Goal: Task Accomplishment & Management: Complete application form

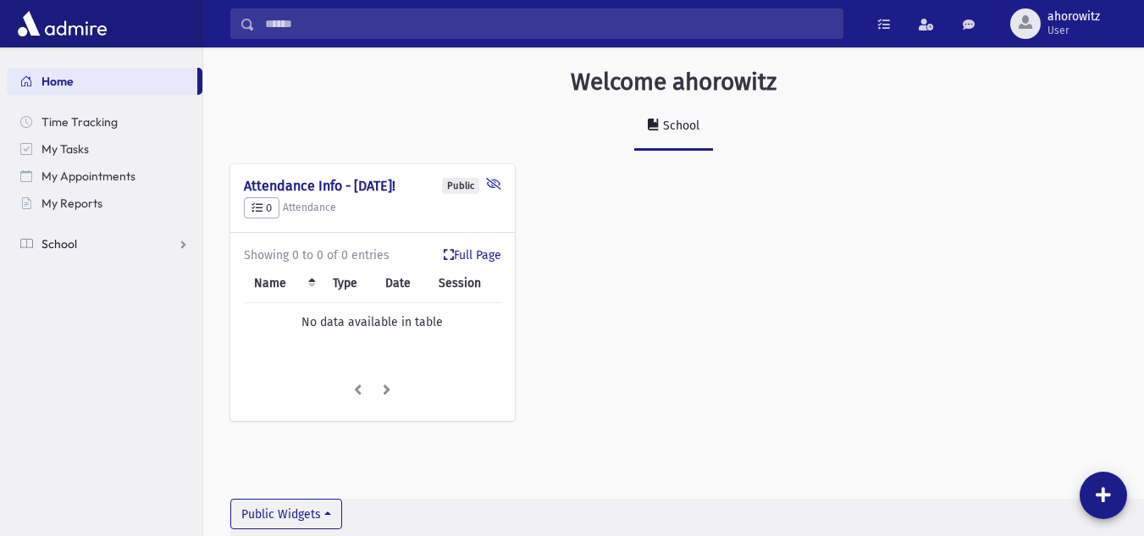
click at [78, 247] on link "School" at bounding box center [105, 243] width 196 height 27
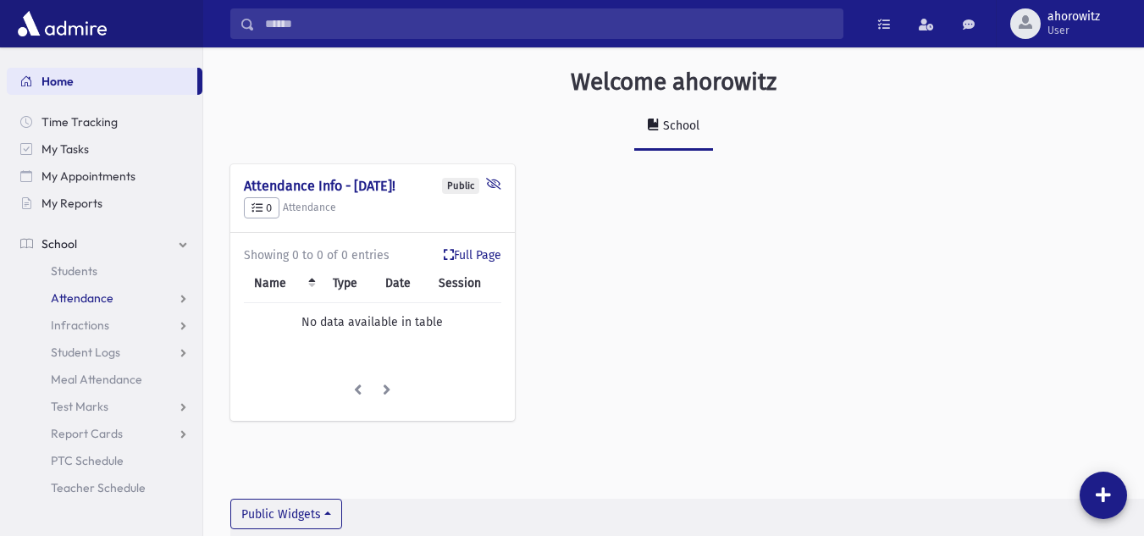
click at [82, 300] on span "Attendance" at bounding box center [82, 297] width 63 height 15
click at [82, 326] on span "Entry" at bounding box center [78, 324] width 29 height 15
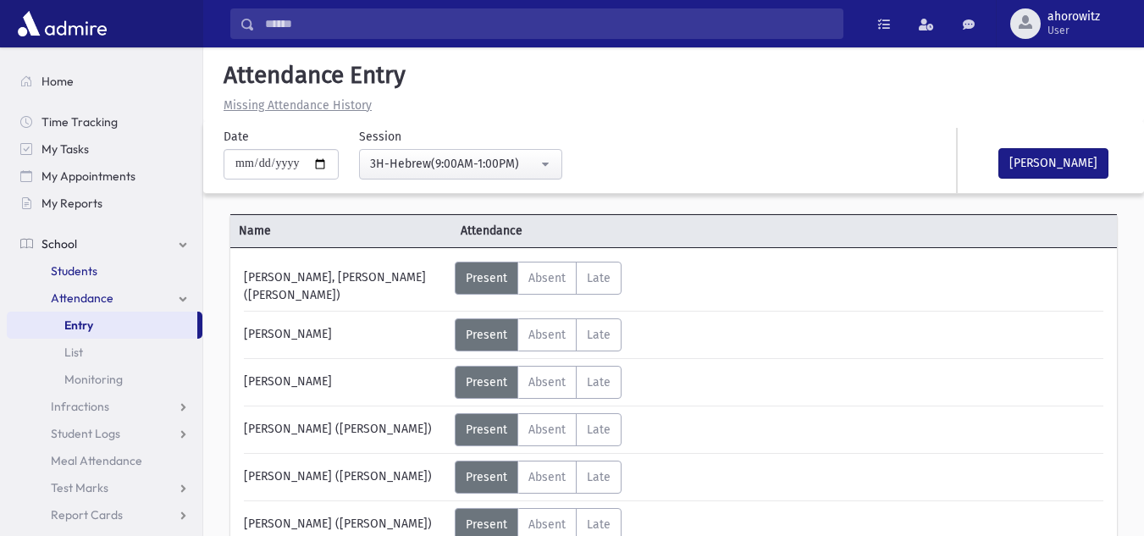
click at [82, 278] on link "Students" at bounding box center [105, 270] width 196 height 27
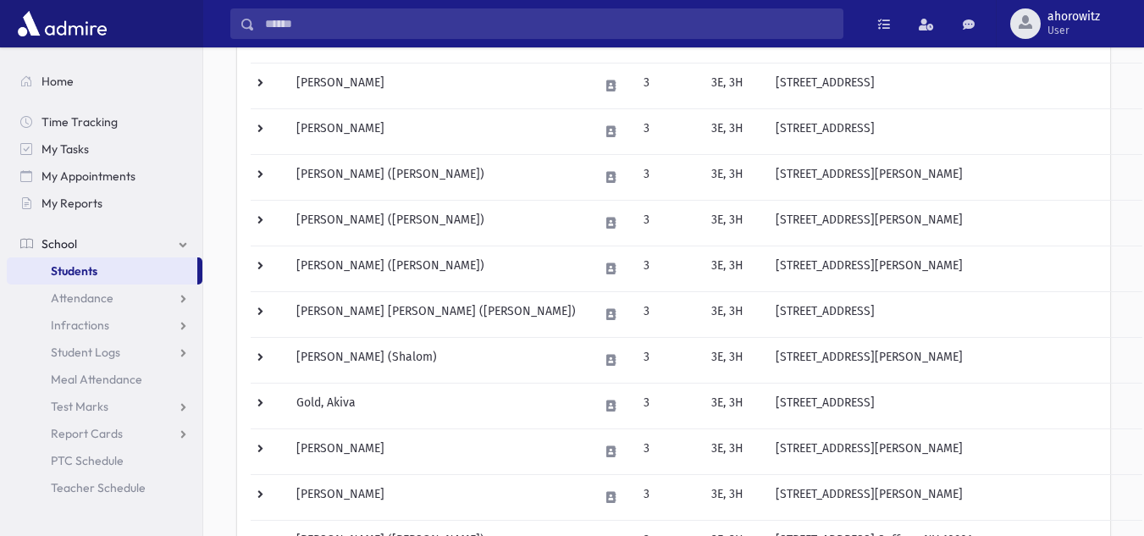
scroll to position [287, 0]
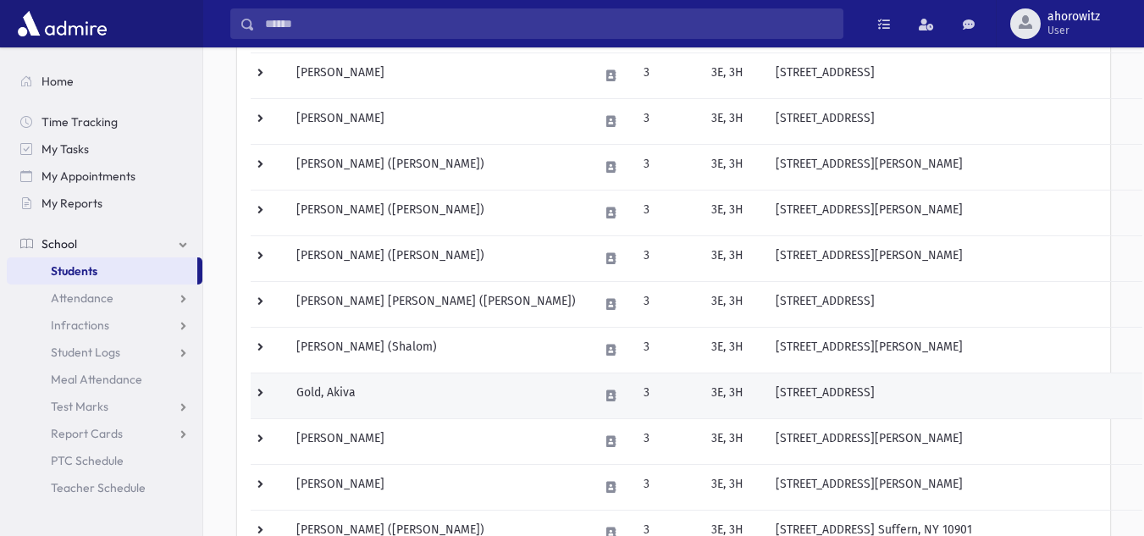
click at [593, 395] on td at bounding box center [610, 395] width 45 height 46
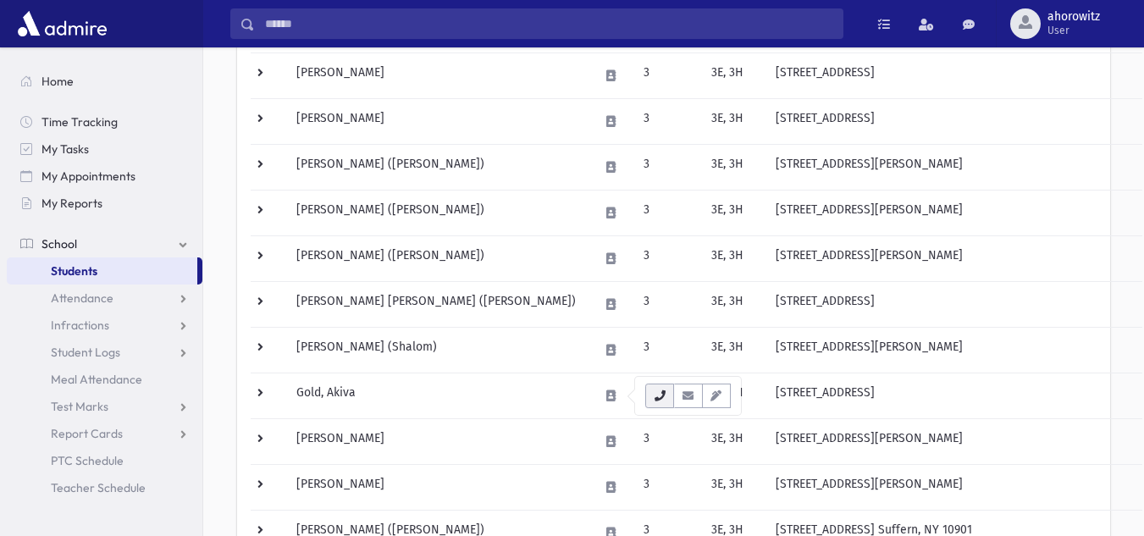
click at [655, 399] on icon "button" at bounding box center [660, 395] width 14 height 11
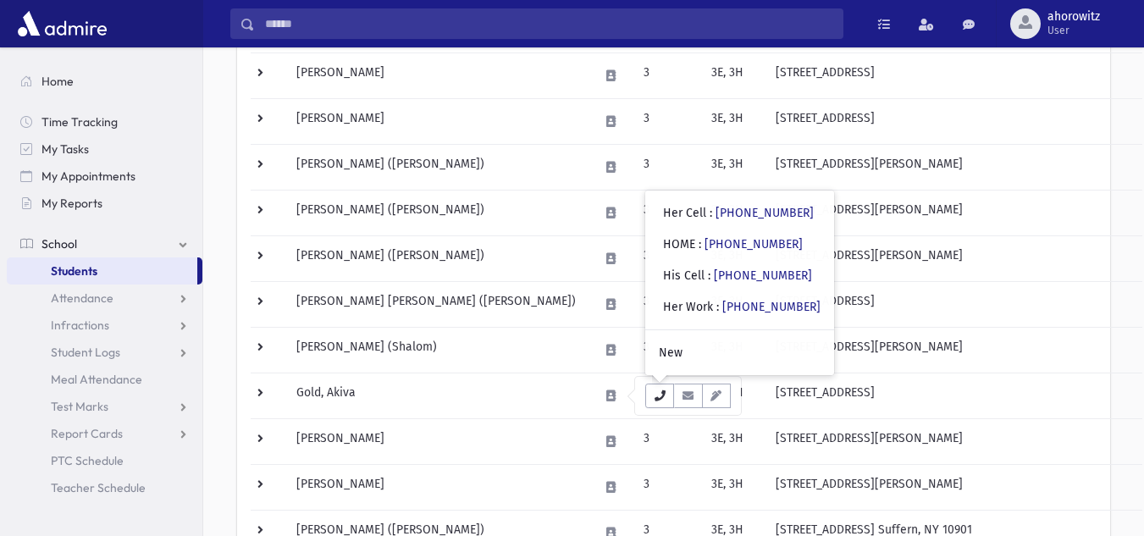
scroll to position [0, 0]
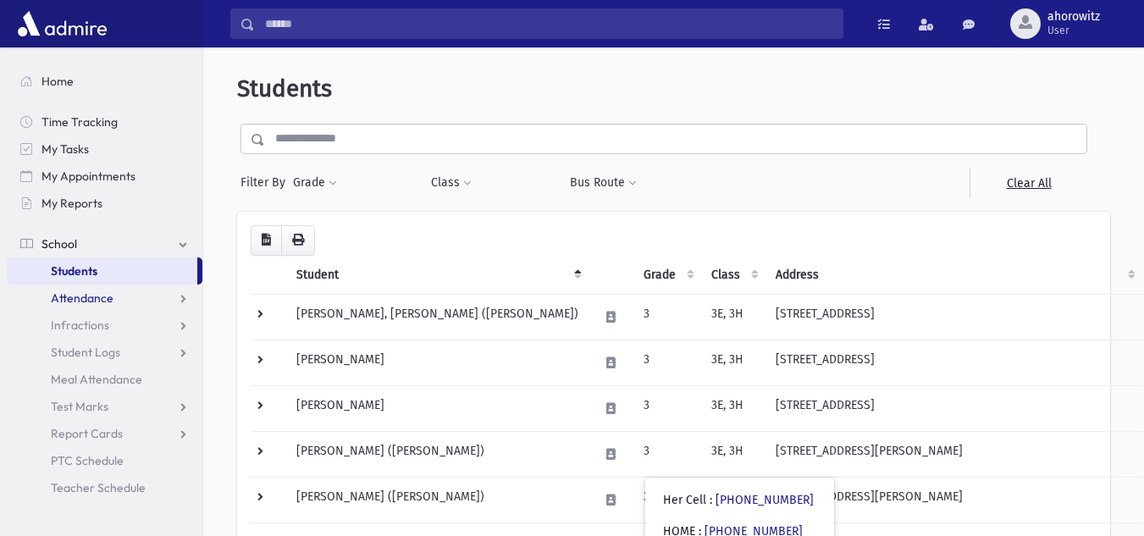
click at [101, 304] on span "Attendance" at bounding box center [82, 297] width 63 height 15
click at [105, 327] on link "Entry" at bounding box center [105, 324] width 196 height 27
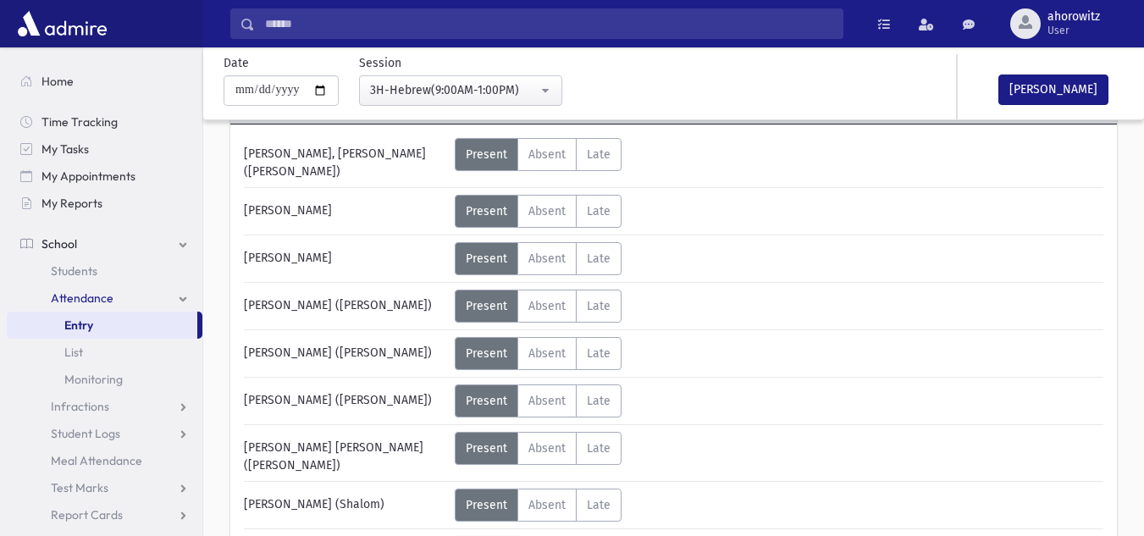
scroll to position [118, 0]
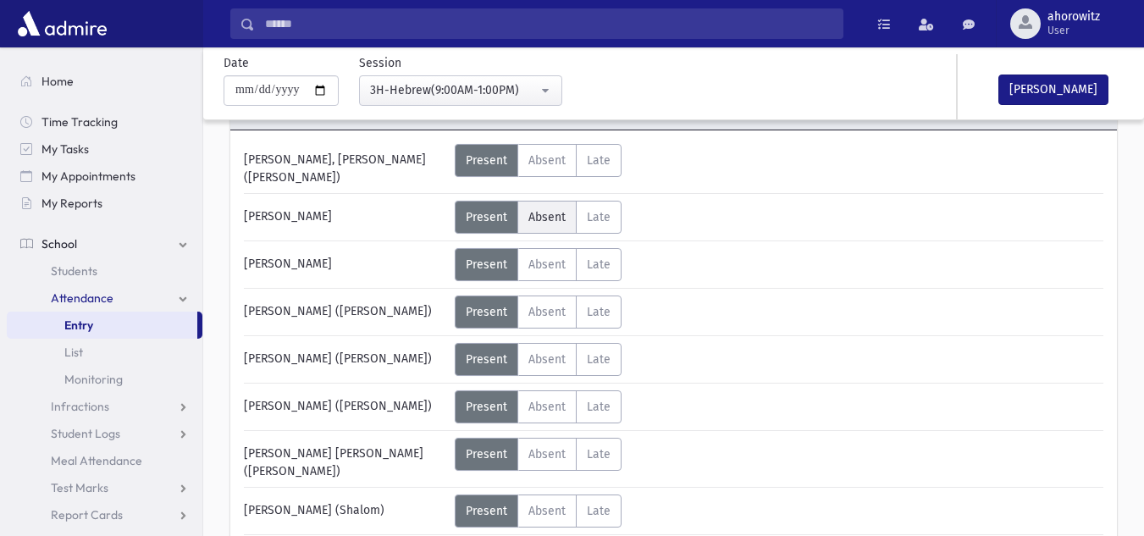
click at [524, 216] on label "Absent Absent" at bounding box center [546, 217] width 59 height 33
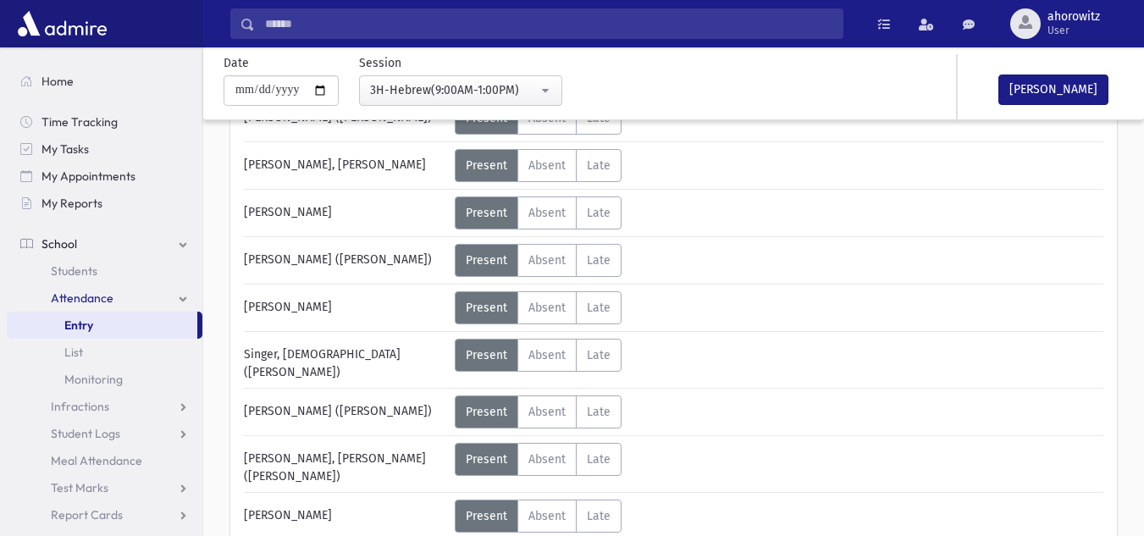
scroll to position [1104, 0]
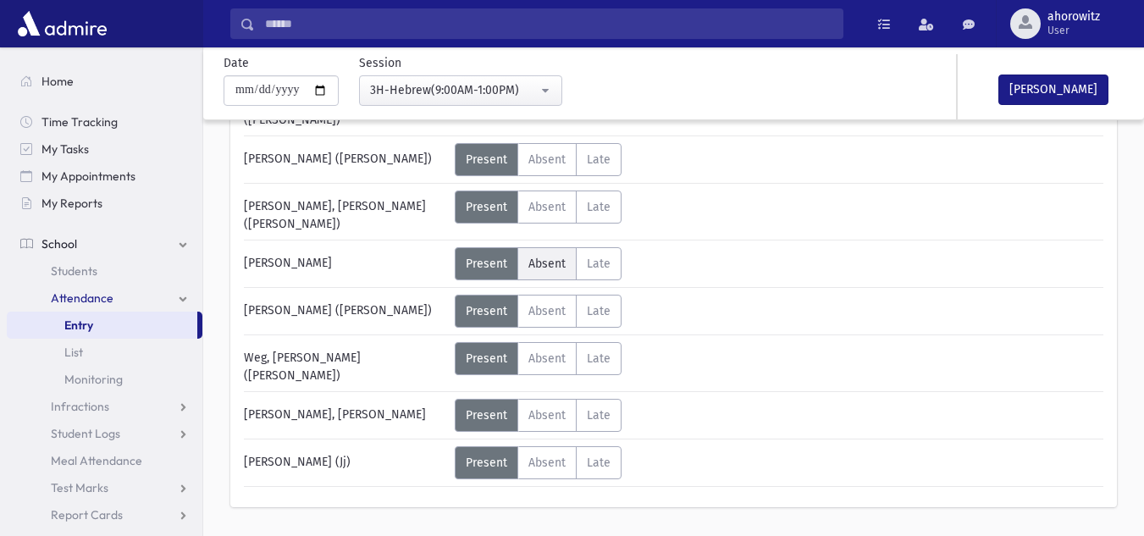
click at [566, 247] on label "Absent Absent" at bounding box center [546, 263] width 59 height 33
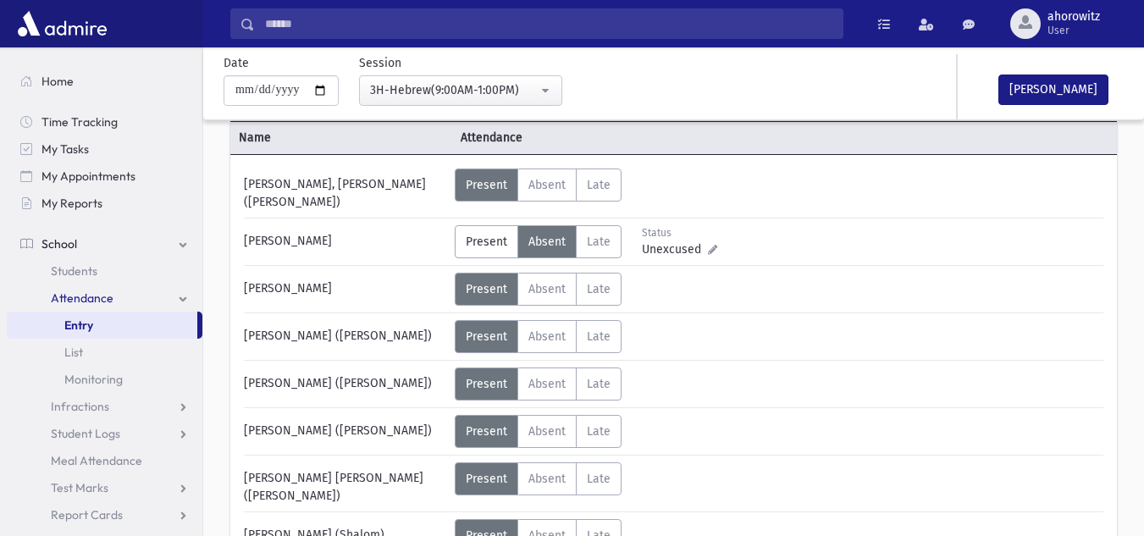
scroll to position [80, 0]
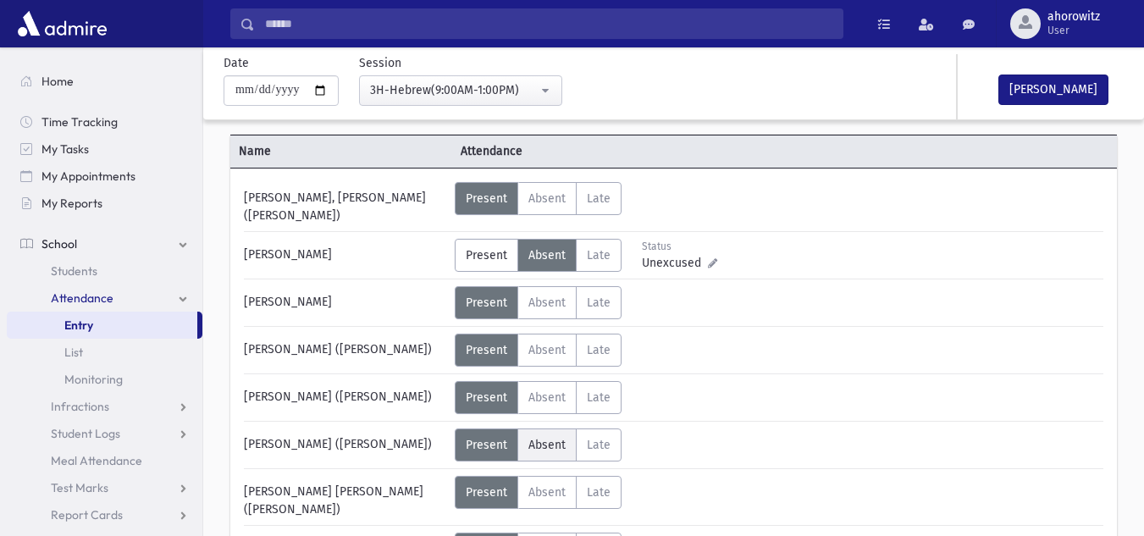
click at [525, 441] on label "Absent Absent" at bounding box center [546, 444] width 59 height 33
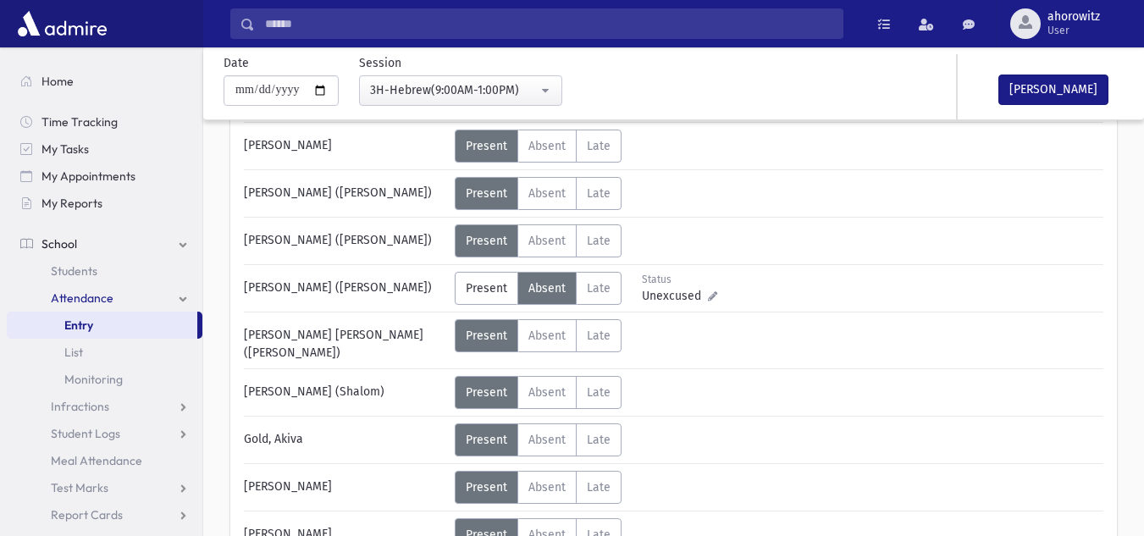
scroll to position [283, 0]
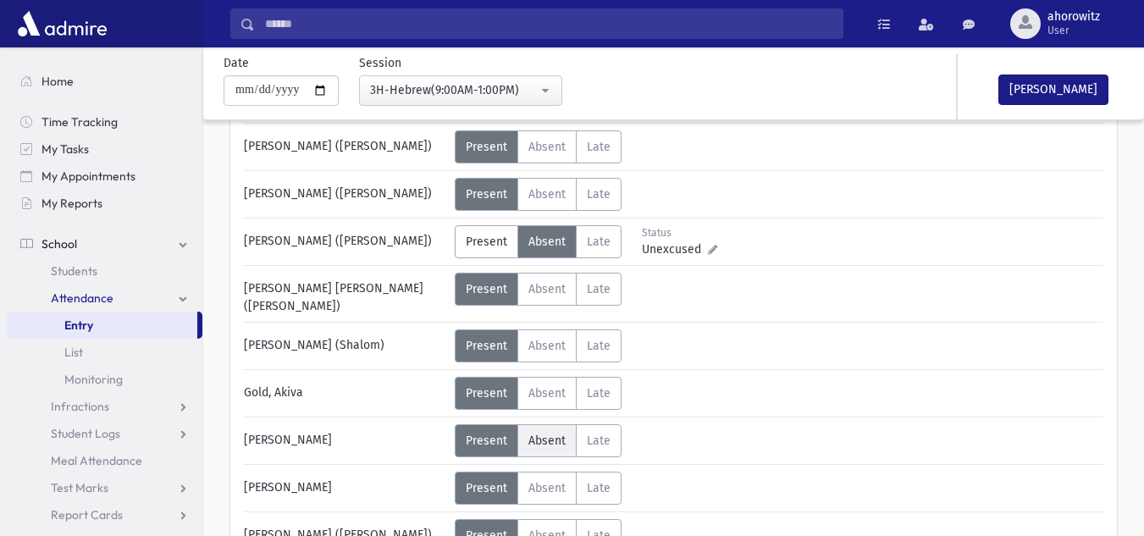
click at [558, 433] on span "Absent" at bounding box center [546, 440] width 37 height 14
click at [541, 339] on span "Absent" at bounding box center [546, 346] width 37 height 14
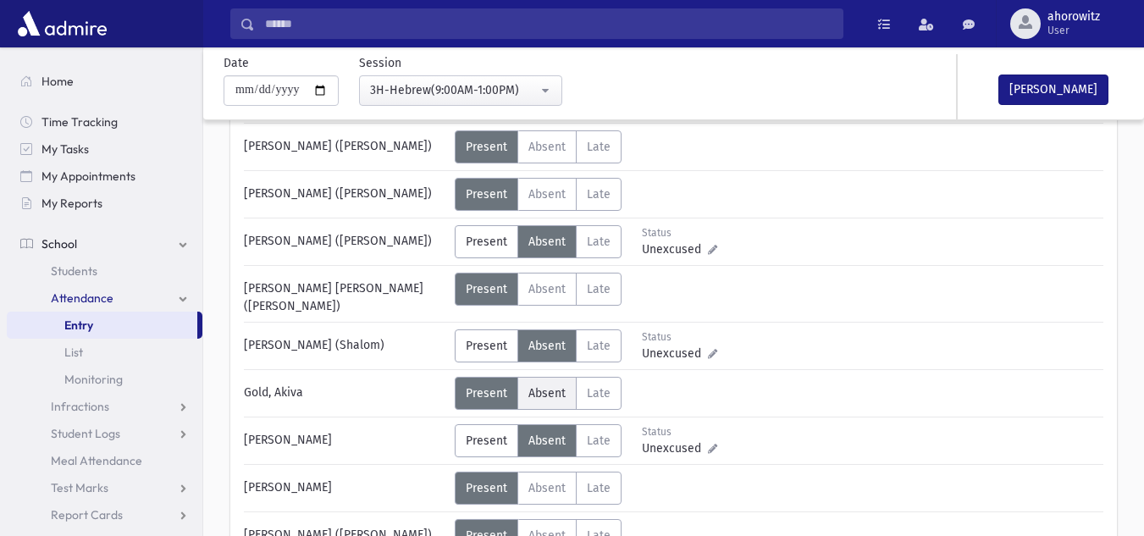
click at [535, 386] on span "Absent" at bounding box center [546, 393] width 37 height 14
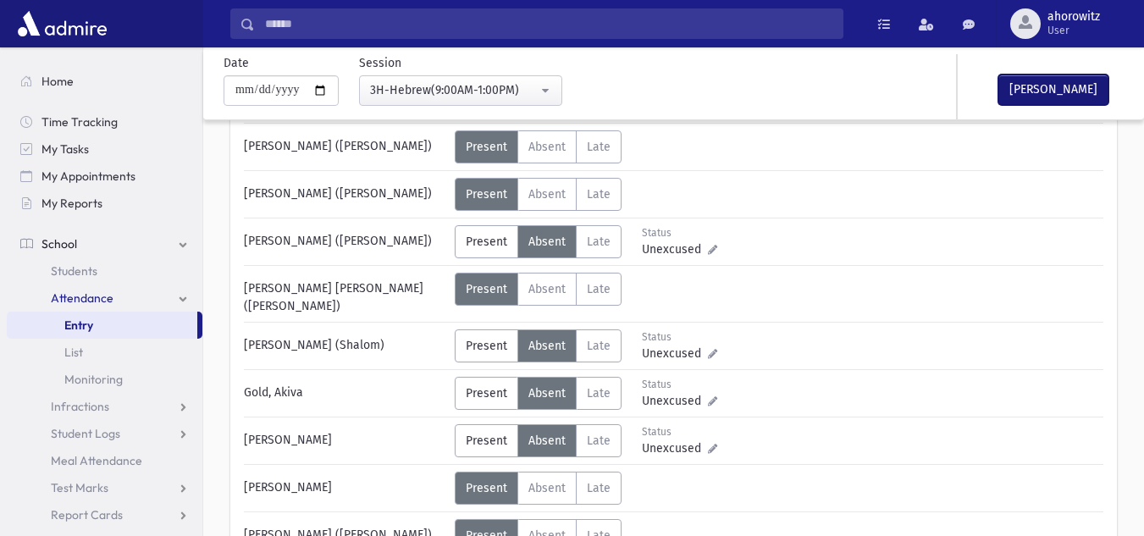
click at [1060, 103] on button "Mark Done" at bounding box center [1053, 89] width 110 height 30
